Goal: Transaction & Acquisition: Purchase product/service

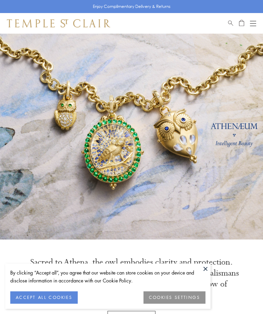
click at [205, 268] on button at bounding box center [206, 268] width 10 height 10
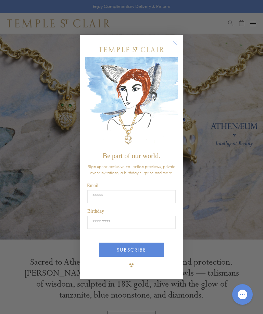
click at [176, 41] on icon "Close dialog" at bounding box center [174, 42] width 3 height 3
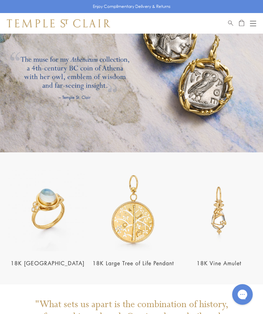
scroll to position [850, 0]
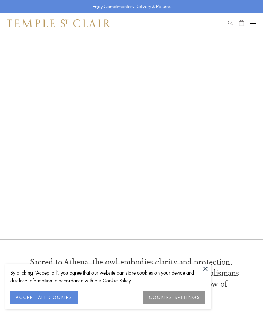
scroll to position [664, 0]
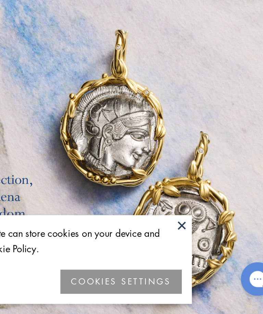
click at [201, 263] on button at bounding box center [206, 268] width 10 height 10
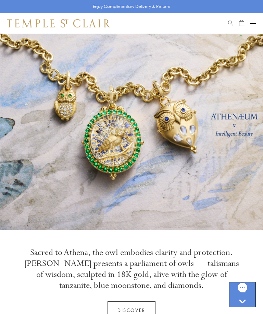
scroll to position [8, 0]
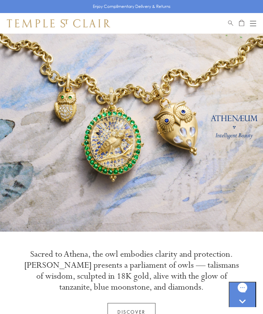
click at [255, 24] on button "Open navigation" at bounding box center [253, 23] width 6 height 8
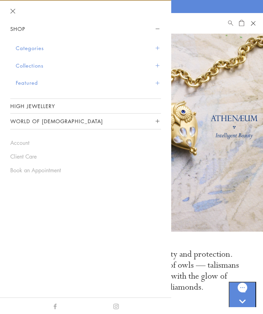
click at [159, 44] on button "Categories" at bounding box center [88, 47] width 145 height 17
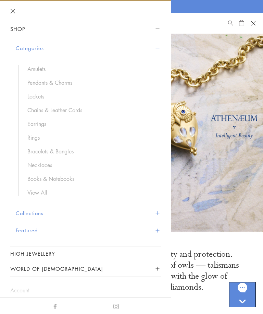
click at [40, 121] on link "Earrings" at bounding box center [90, 124] width 127 height 8
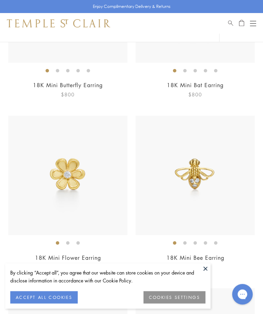
scroll to position [866, 0]
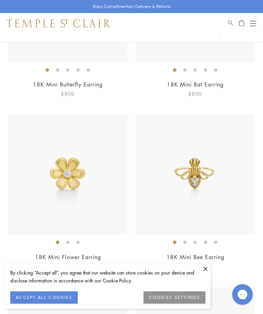
click at [219, 207] on img at bounding box center [195, 174] width 119 height 119
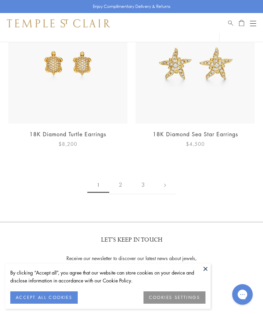
scroll to position [4446, 0]
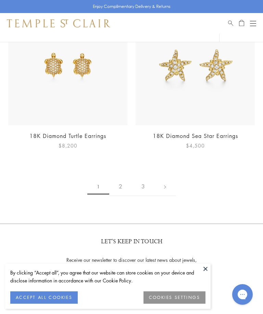
click at [128, 177] on link "2" at bounding box center [120, 186] width 23 height 19
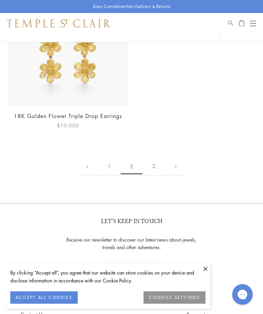
scroll to position [4268, 0]
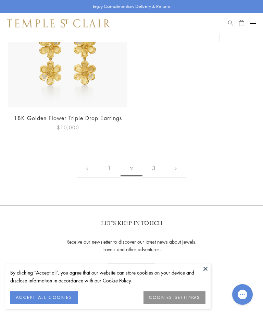
click at [180, 159] on link at bounding box center [175, 168] width 21 height 19
